Goal: Task Accomplishment & Management: Complete application form

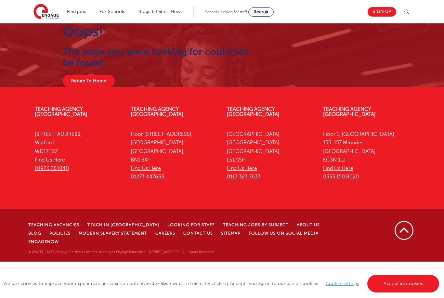
click at [66, 6] on section "Find jobs All vacancies We have one of the UK's largest database. and with hund…" at bounding box center [198, 12] width 330 height 24
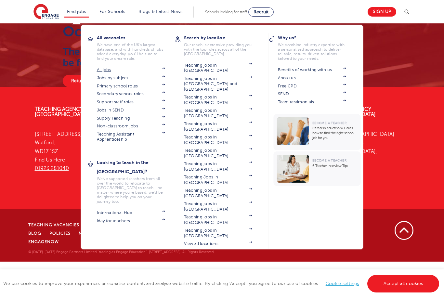
click at [105, 70] on link "All jobs" at bounding box center [131, 69] width 68 height 5
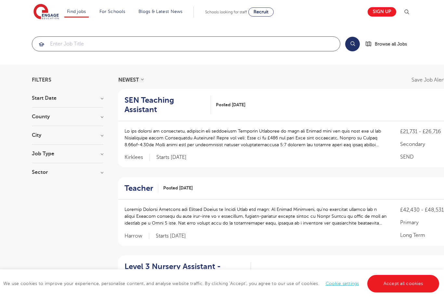
click at [63, 40] on input "search" at bounding box center [186, 44] width 308 height 14
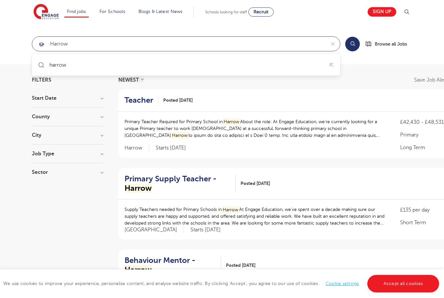
type input "harrow"
click button "Submit" at bounding box center [0, 0] width 0 height 0
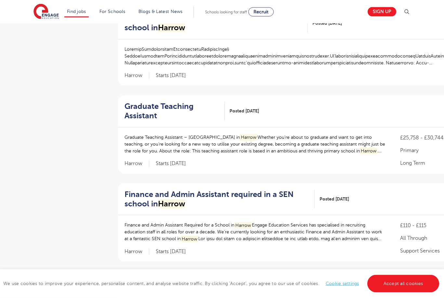
scroll to position [405, 0]
click at [398, 292] on link "Accept all cookies" at bounding box center [403, 284] width 72 height 18
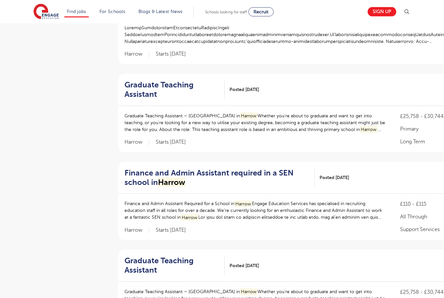
scroll to position [428, 0]
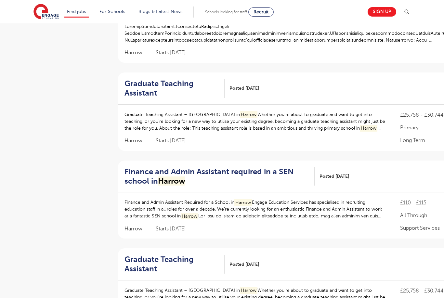
click at [161, 87] on h2 "Graduate Teaching Assistant" at bounding box center [171, 88] width 95 height 19
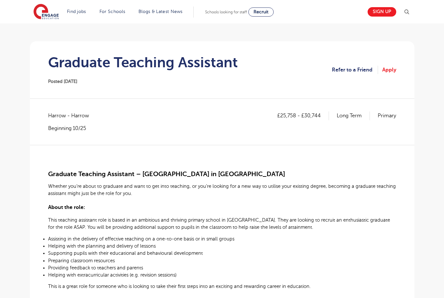
scroll to position [42, 0]
click at [393, 70] on link "Apply" at bounding box center [389, 70] width 14 height 8
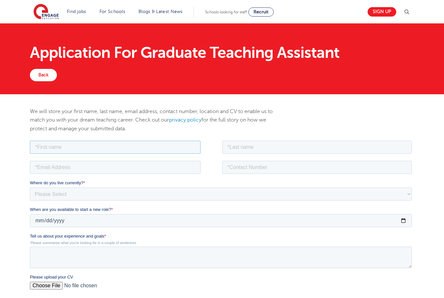
click at [171, 142] on input "text" at bounding box center [115, 146] width 171 height 13
type input "[PERSON_NAME]"
click at [326, 152] on input "text" at bounding box center [317, 146] width 190 height 13
type input "[PERSON_NAME]"
click at [41, 167] on input "email" at bounding box center [115, 166] width 171 height 13
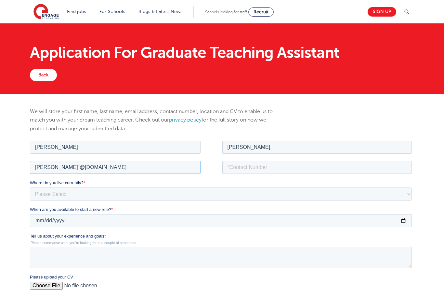
click at [69, 168] on input "[PERSON_NAME]`@[DOMAIN_NAME]" at bounding box center [115, 166] width 171 height 13
type input "[PERSON_NAME][EMAIL_ADDRESS][DOMAIN_NAME]"
click at [329, 160] on input "tel" at bounding box center [317, 166] width 190 height 13
type input "07814498778"
click at [303, 198] on select "Please Select [GEOGRAPHIC_DATA] [GEOGRAPHIC_DATA] [GEOGRAPHIC_DATA] [GEOGRAPHIC…" at bounding box center [221, 193] width 382 height 13
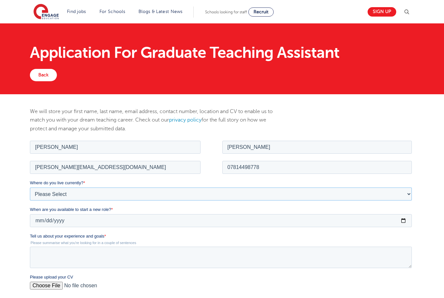
select select "UK"
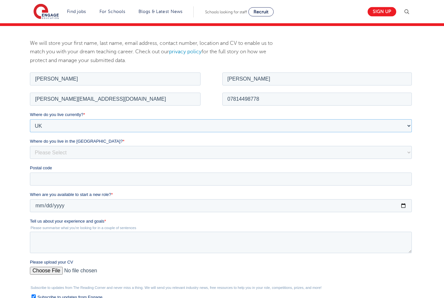
scroll to position [69, 0]
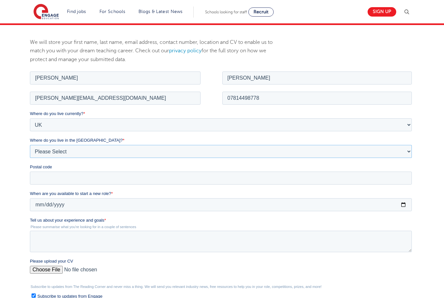
click at [241, 146] on select "Please Select Overseas [GEOGRAPHIC_DATA] [GEOGRAPHIC_DATA] [GEOGRAPHIC_DATA] [G…" at bounding box center [221, 151] width 382 height 13
select select "[GEOGRAPHIC_DATA]"
click at [265, 175] on input "Postal code" at bounding box center [221, 177] width 382 height 13
type input "Ha14jg"
click at [251, 205] on input "When are you available to start a new role? *" at bounding box center [221, 204] width 382 height 13
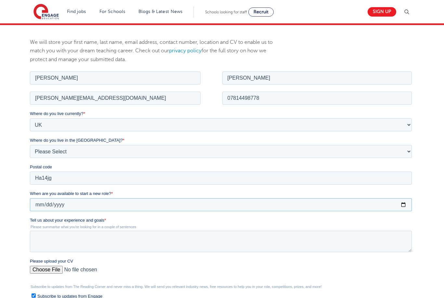
type input "[DATE]"
click at [237, 239] on textarea "Tell us about your experience and goals *" at bounding box center [221, 240] width 382 height 21
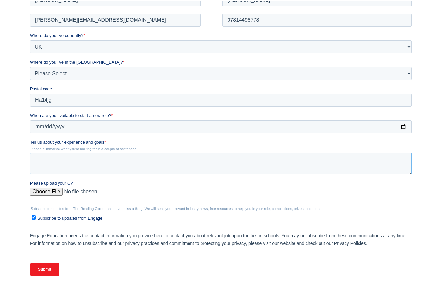
scroll to position [140, 0]
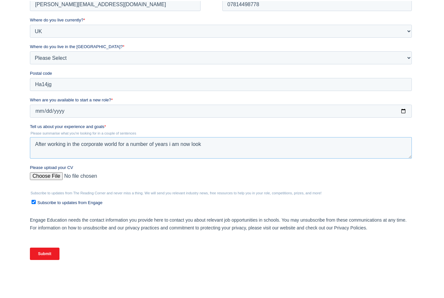
click at [248, 143] on textarea "After working in the corporate world for a number of years i am now look" at bounding box center [221, 147] width 382 height 21
click at [245, 148] on textarea "After working in the corporate world for a number of years i am now look" at bounding box center [221, 147] width 382 height 21
paste textarea "With six years’ experience in research, communication, and stakeholder engageme…"
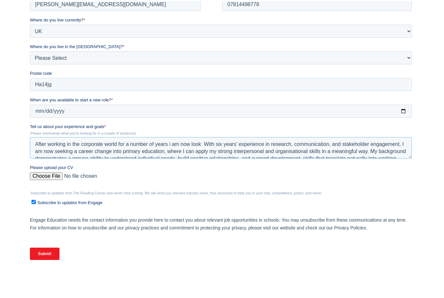
scroll to position [43, 0]
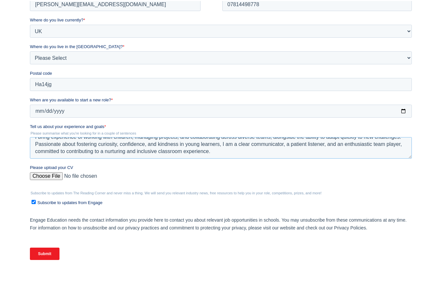
click at [203, 145] on textarea "After working in the corporate world for a number of years i am now look With s…" at bounding box center [221, 147] width 382 height 21
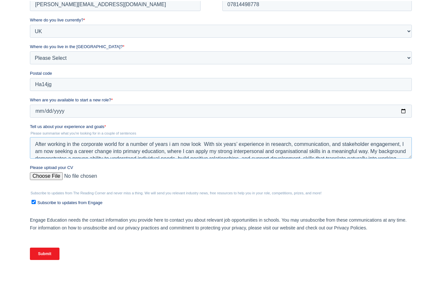
scroll to position [0, 0]
click at [59, 152] on textarea "After working in the corporate world for a number of years i am now look With s…" at bounding box center [221, 147] width 382 height 21
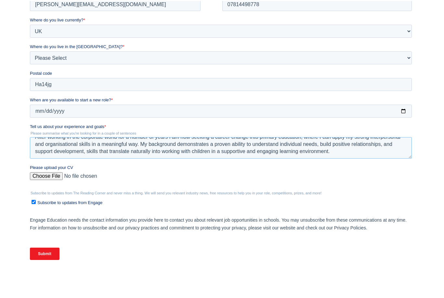
scroll to position [14, 0]
click at [326, 166] on label "Please upload your CV" at bounding box center [222, 167] width 384 height 6
click at [326, 172] on input "Please upload your CV" at bounding box center [221, 178] width 382 height 13
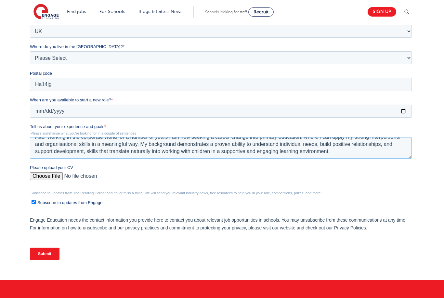
click at [346, 151] on textarea "After working in the corporate world for a number of years i am now seeking a c…" at bounding box center [221, 147] width 382 height 21
type textarea "After working in the corporate world for a number of years i am now seeking a c…"
click at [45, 177] on input "Please upload your CV" at bounding box center [221, 178] width 382 height 13
type input "C:\fakepath\[PERSON_NAME] CV 2025.pdf"
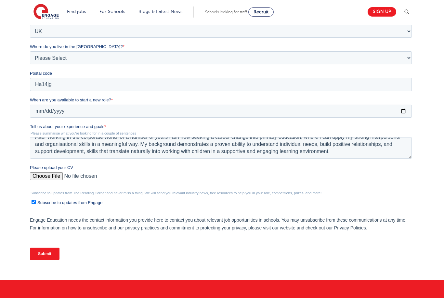
click at [35, 204] on input "Subscribe to updates from Engage" at bounding box center [33, 202] width 4 height 4
checkbox input "false"
click at [49, 255] on input "Submit" at bounding box center [45, 254] width 30 height 12
